Goal: Task Accomplishment & Management: Manage account settings

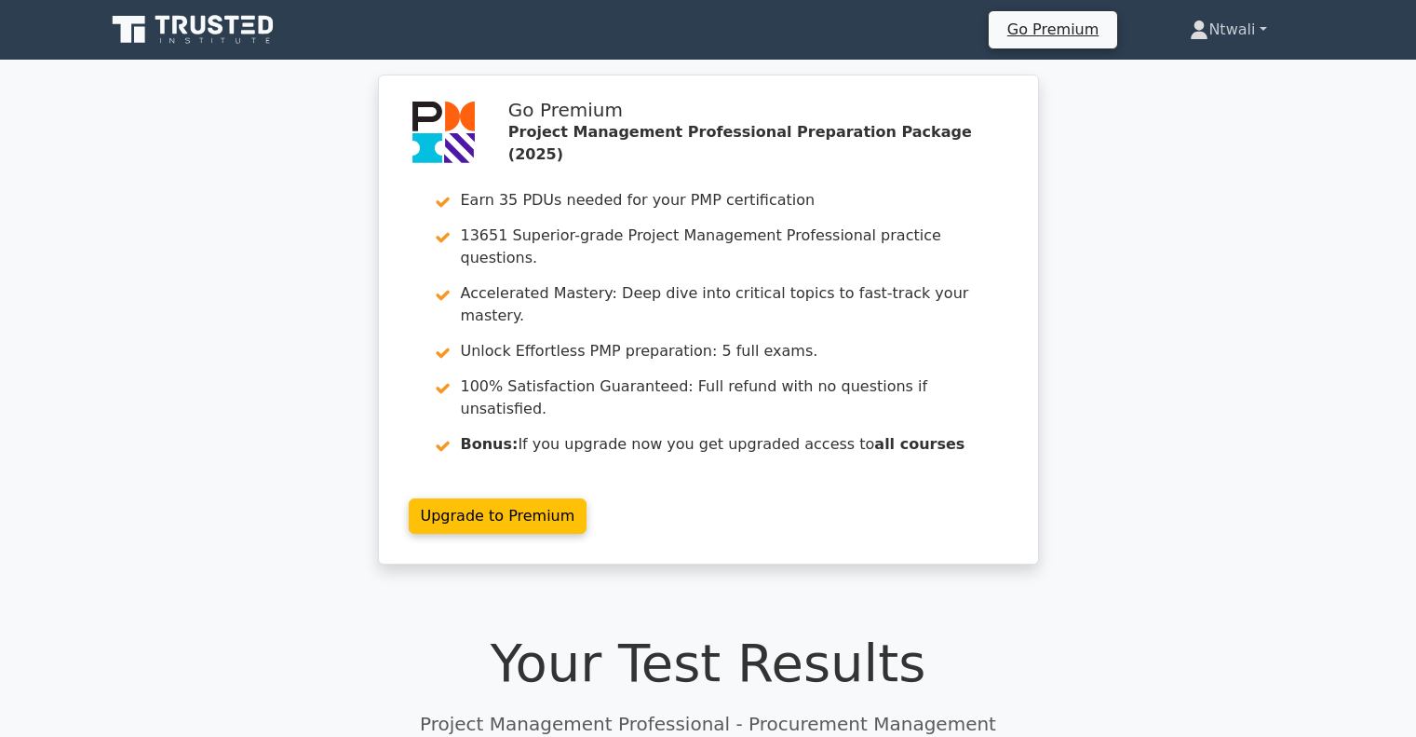
click at [1253, 32] on link "Ntwali" at bounding box center [1228, 29] width 166 height 37
click at [1211, 74] on link "Profile" at bounding box center [1219, 74] width 147 height 30
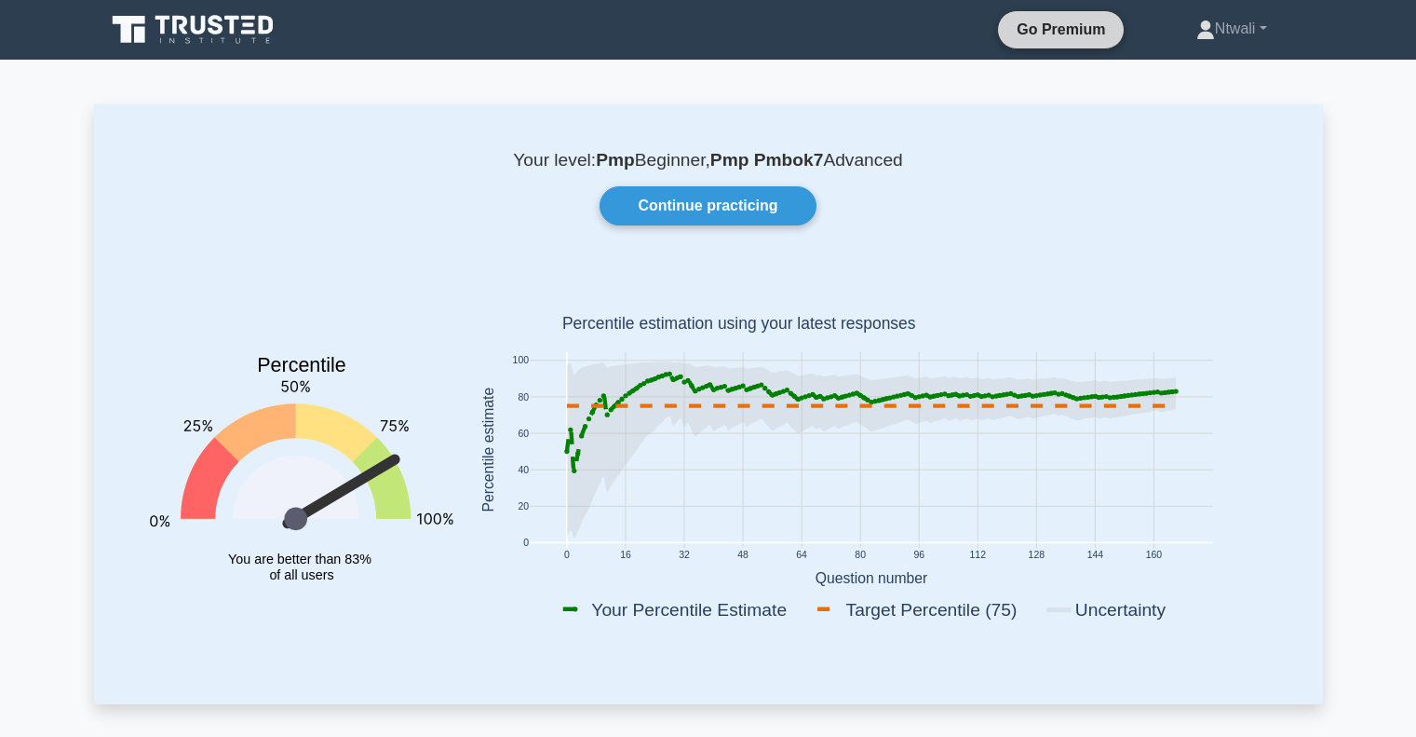
click at [1034, 29] on link "Go Premium" at bounding box center [1061, 29] width 111 height 23
